Goal: Task Accomplishment & Management: Use online tool/utility

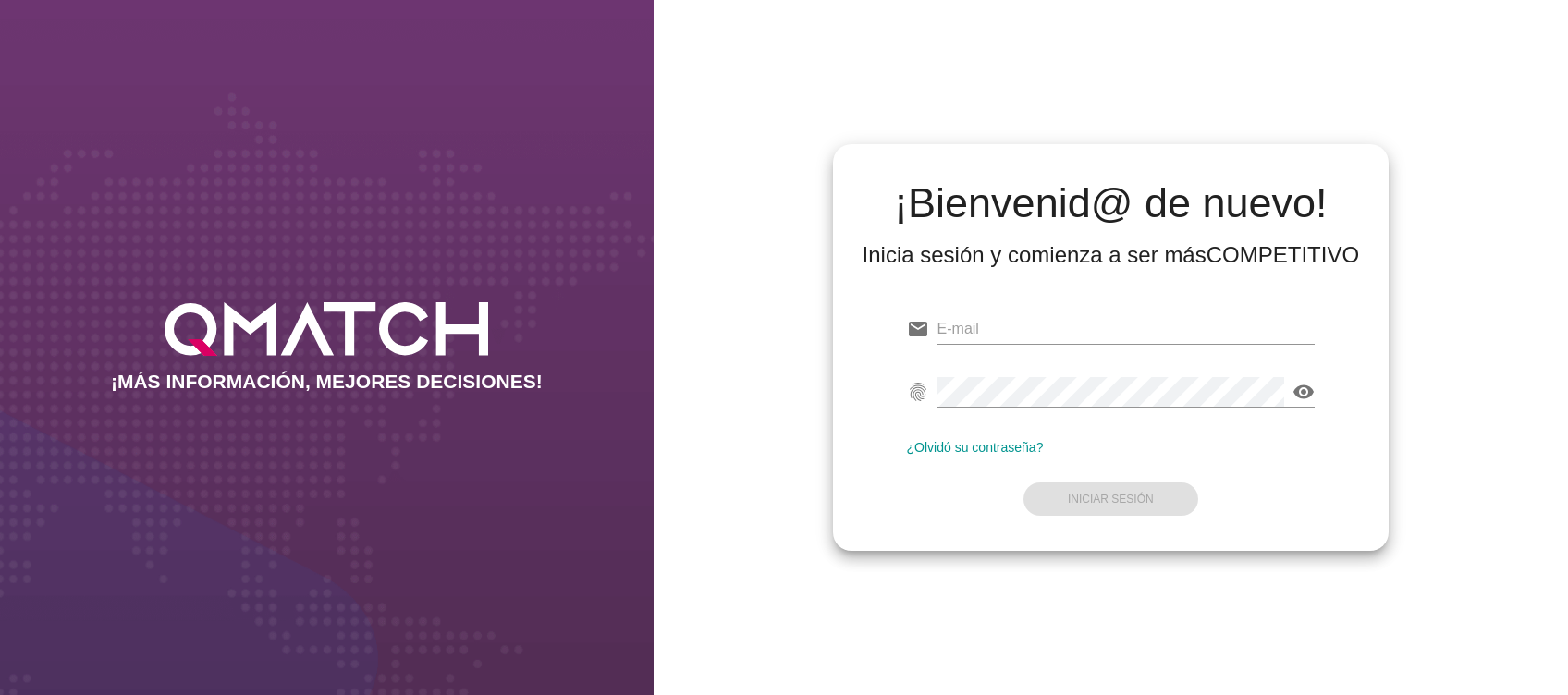
type input "[EMAIL_ADDRESS][DOMAIN_NAME]"
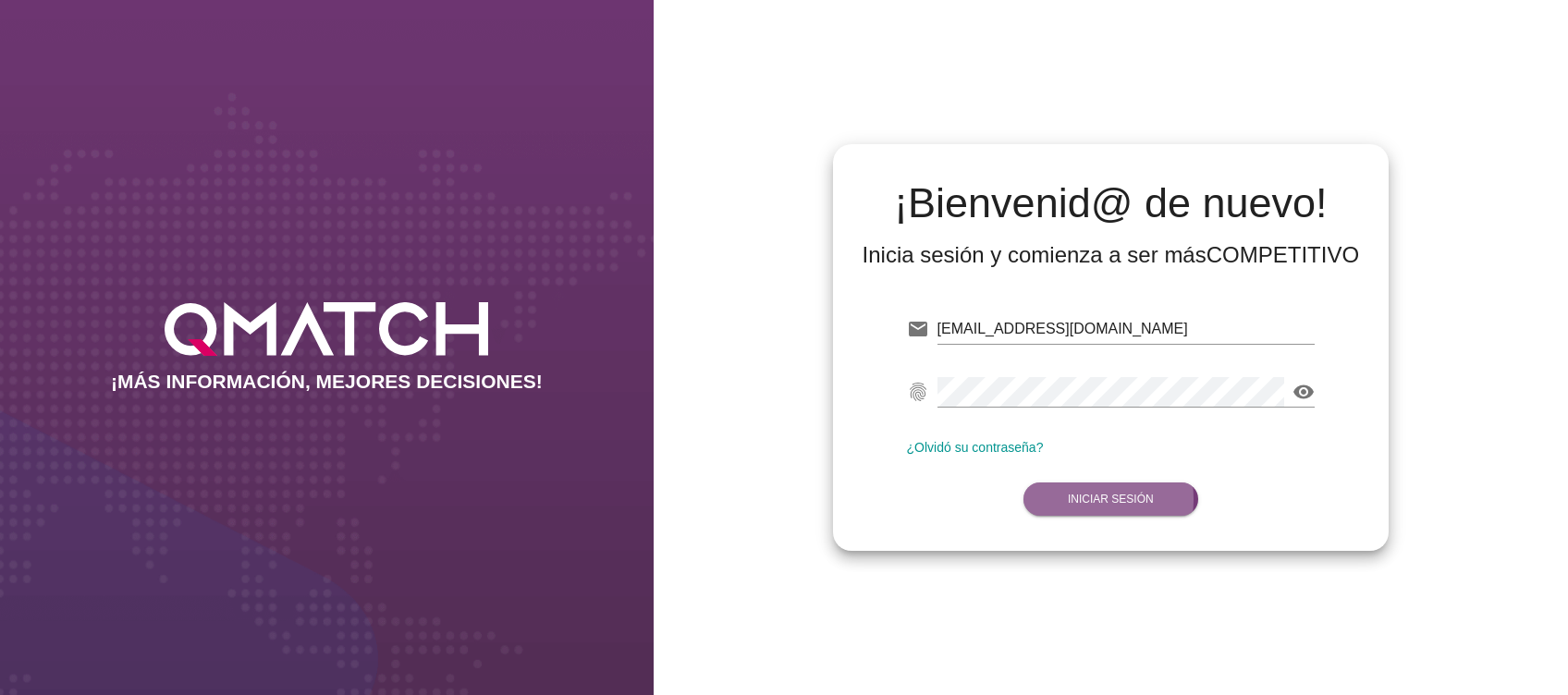
click at [1159, 507] on button "Iniciar Sesión" at bounding box center [1110, 499] width 175 height 33
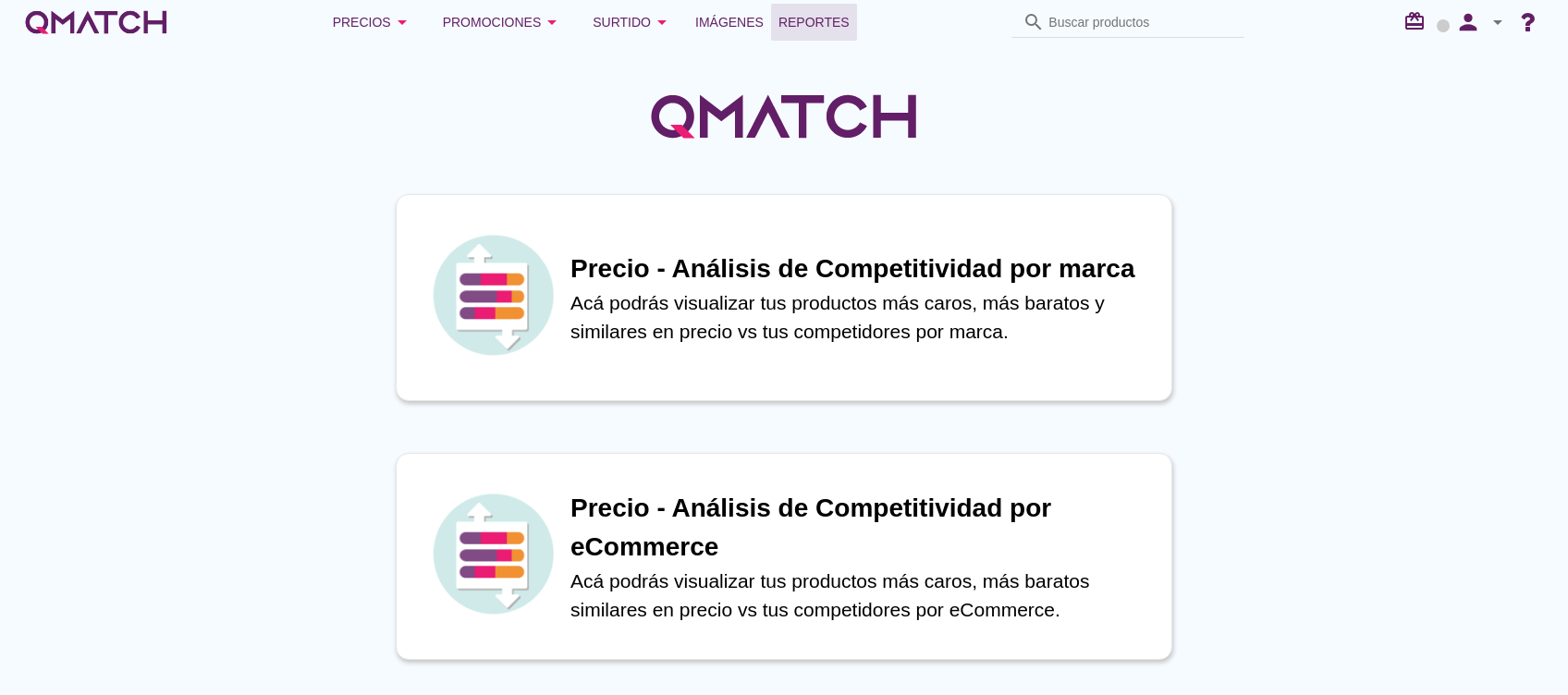
click at [810, 24] on span "Reportes" at bounding box center [814, 22] width 71 height 22
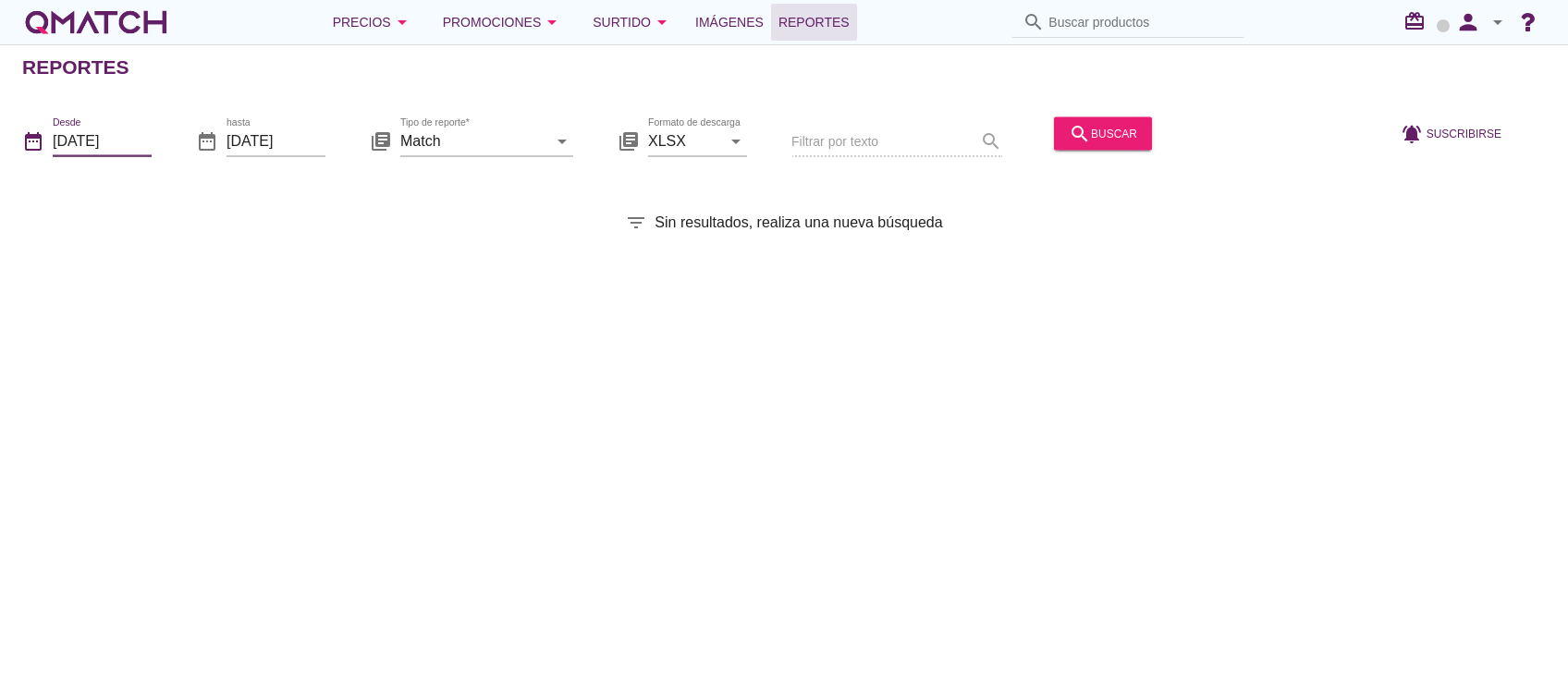
click at [146, 149] on input "[DATE]" at bounding box center [101, 140] width 98 height 30
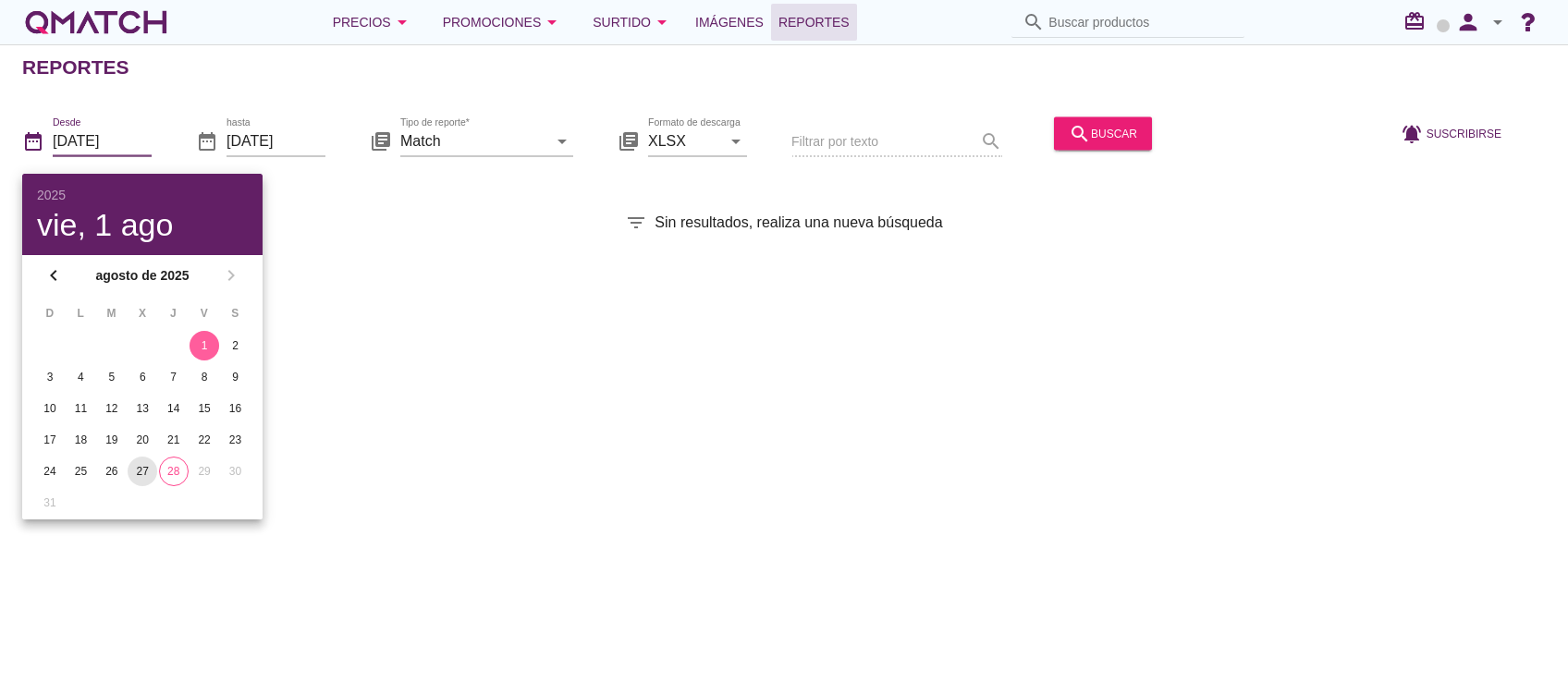
click at [146, 470] on div "27" at bounding box center [142, 470] width 30 height 16
type input "[DATE]"
click at [1089, 133] on div "search buscar" at bounding box center [1103, 133] width 69 height 22
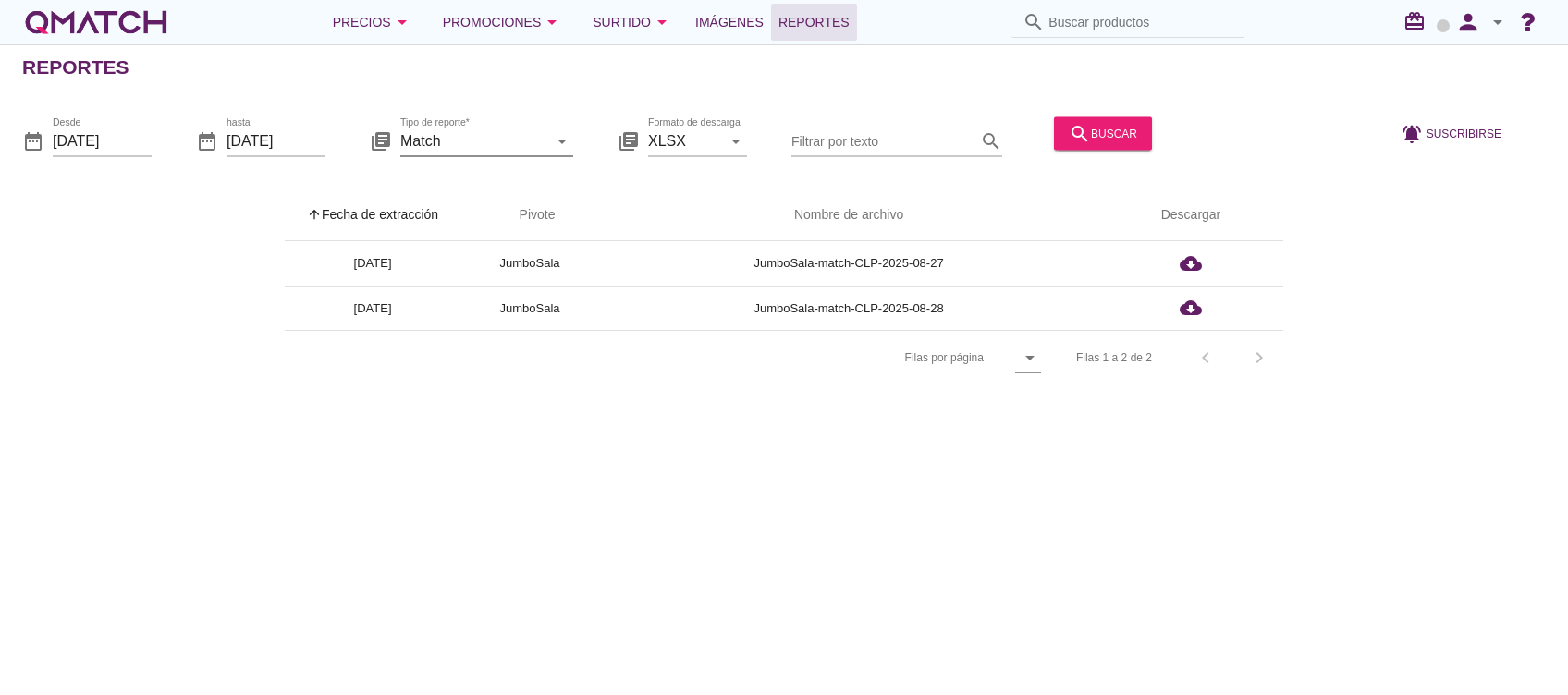
click at [500, 148] on input "Match" at bounding box center [474, 140] width 147 height 30
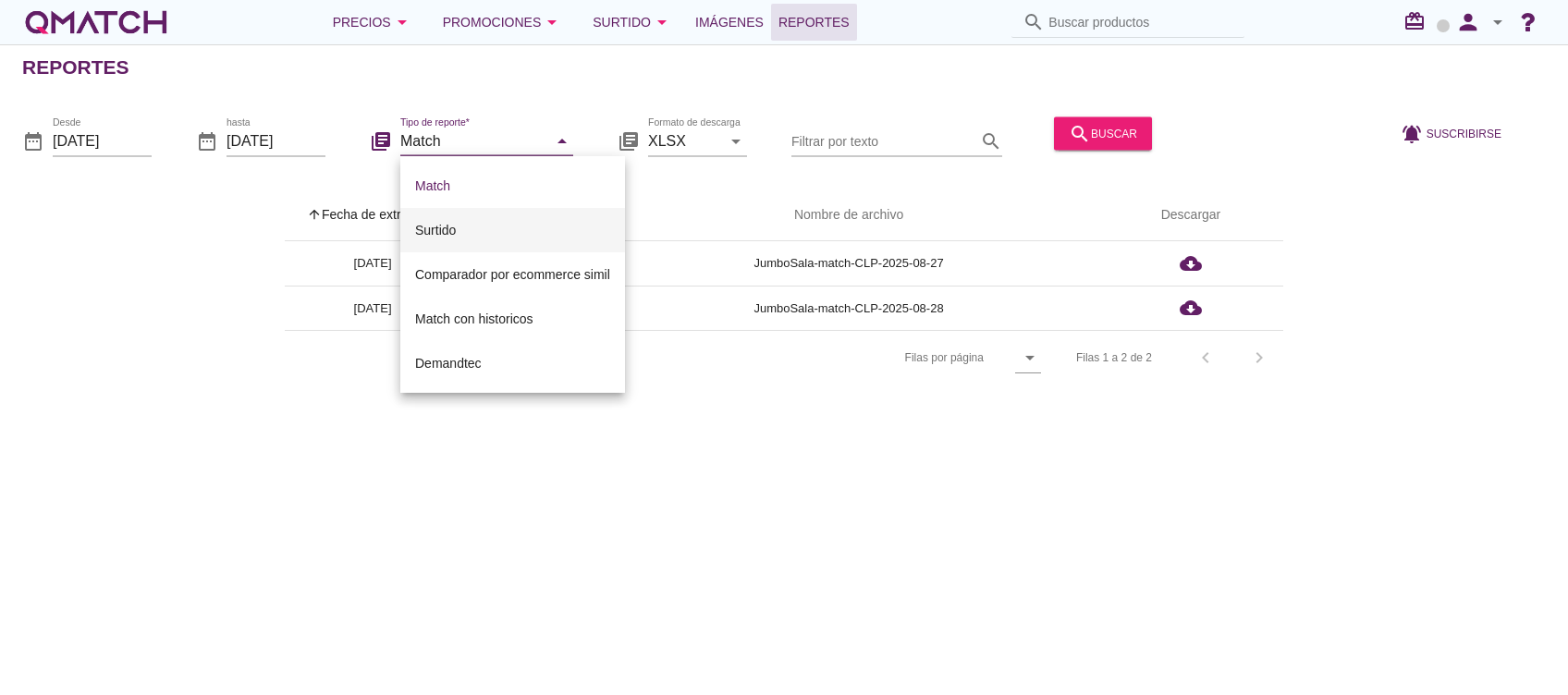
click at [468, 228] on div "Surtido" at bounding box center [512, 229] width 195 height 22
type input "Surtido"
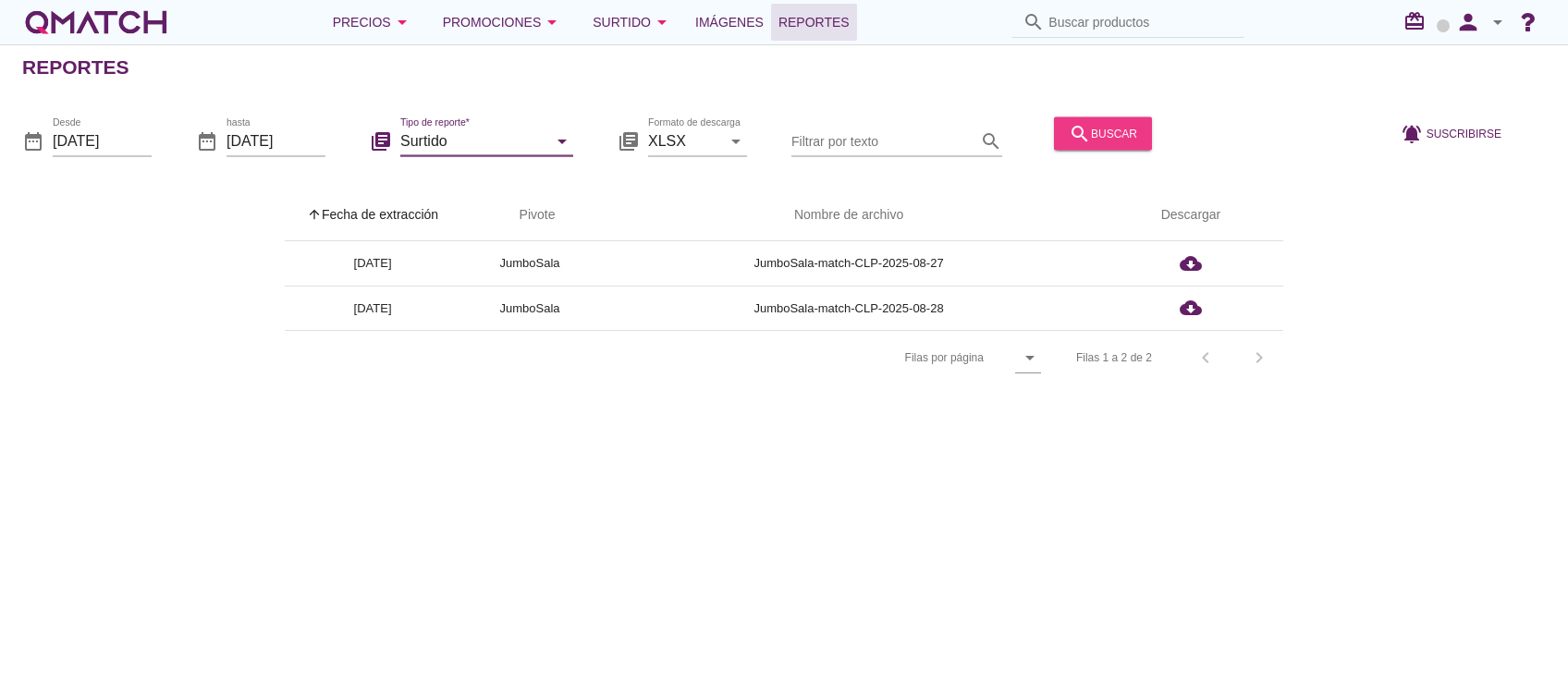
click at [1069, 137] on icon "search" at bounding box center [1079, 133] width 22 height 22
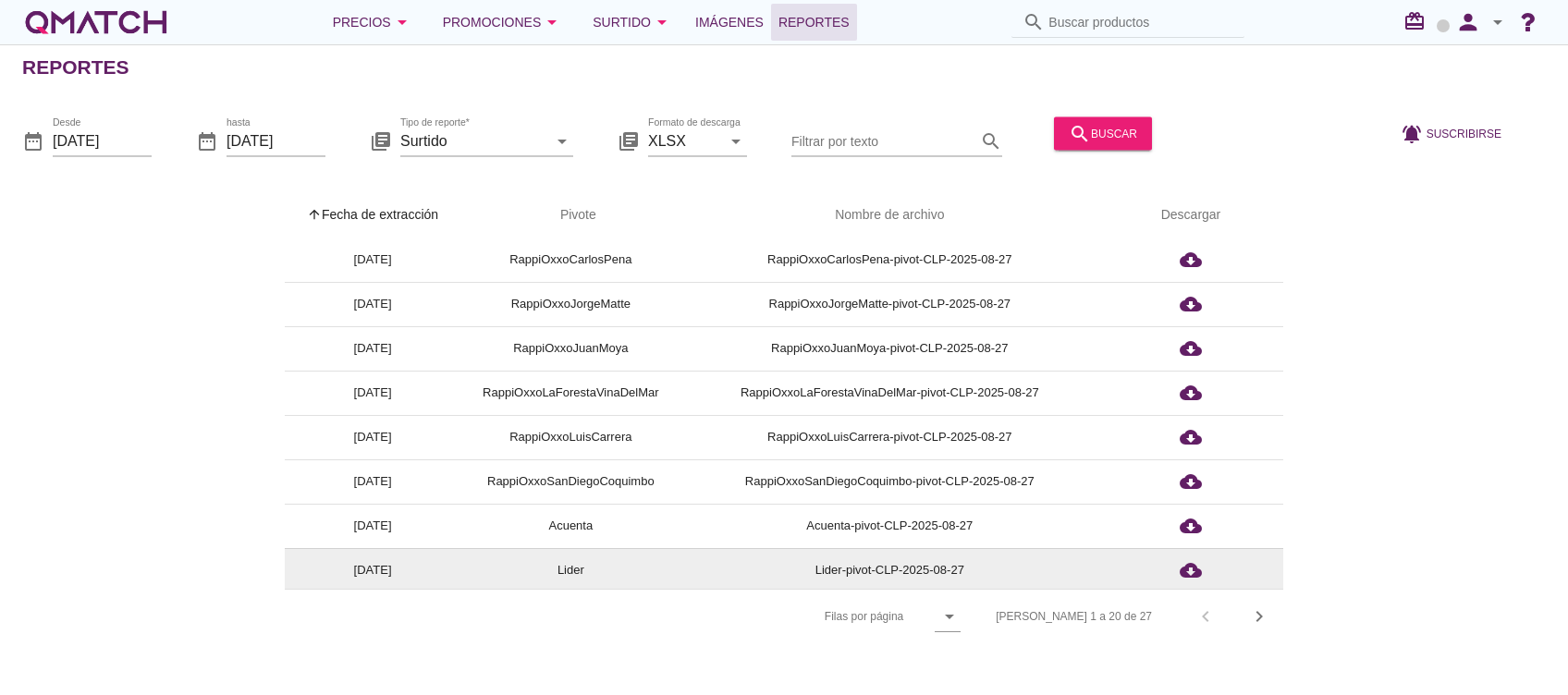
scroll to position [123, 0]
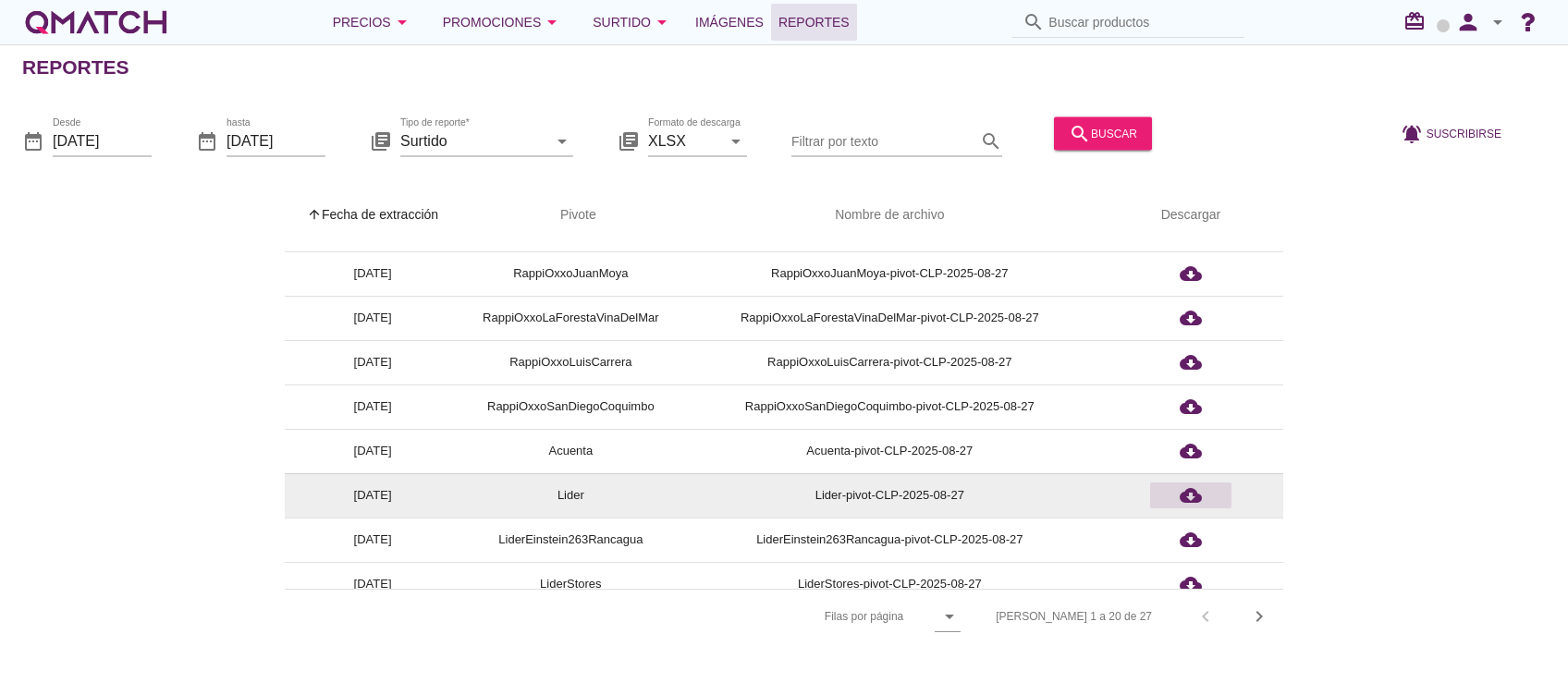
click at [1177, 494] on div "cloud_download" at bounding box center [1190, 495] width 67 height 22
